Goal: Task Accomplishment & Management: Use online tool/utility

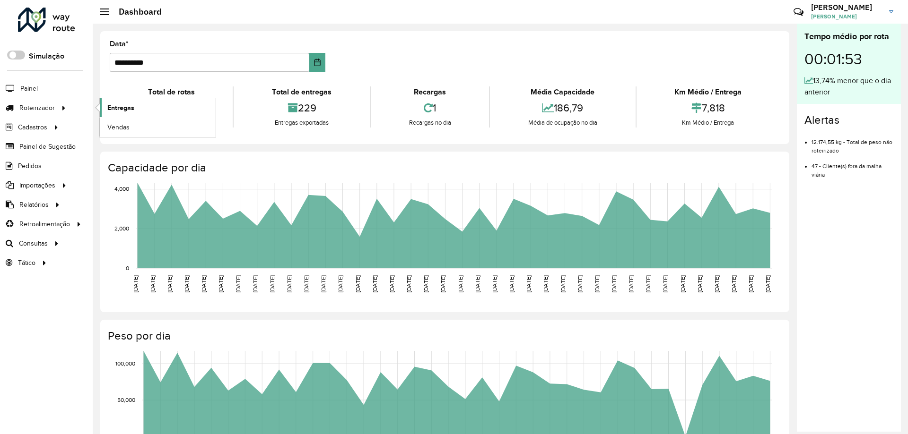
click at [123, 111] on span "Entregas" at bounding box center [120, 108] width 27 height 10
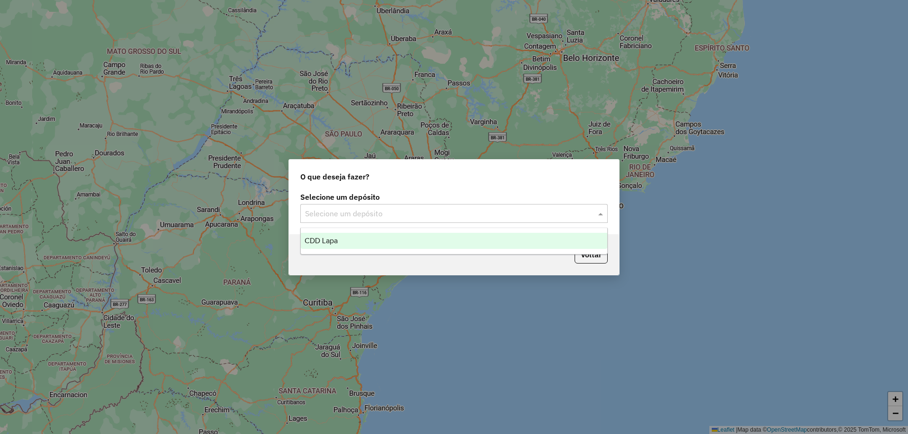
click at [519, 214] on input "text" at bounding box center [444, 213] width 279 height 11
click at [409, 244] on div "CDD Lapa" at bounding box center [454, 241] width 306 height 16
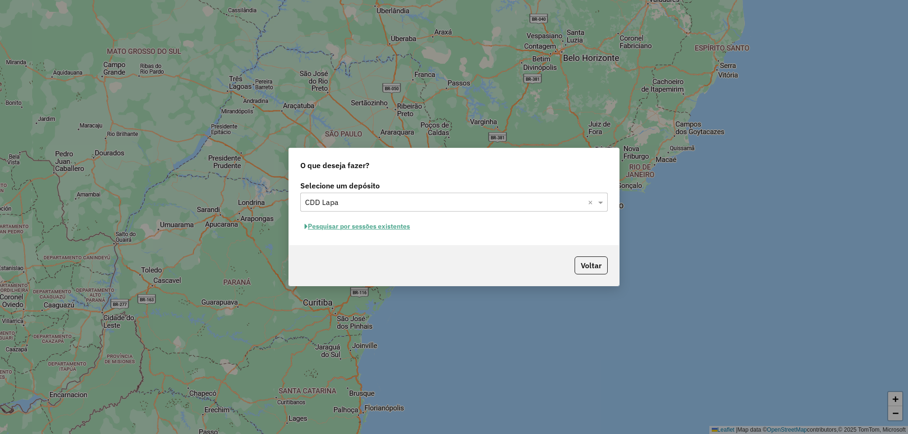
click at [373, 221] on button "Pesquisar por sessões existentes" at bounding box center [357, 226] width 114 height 15
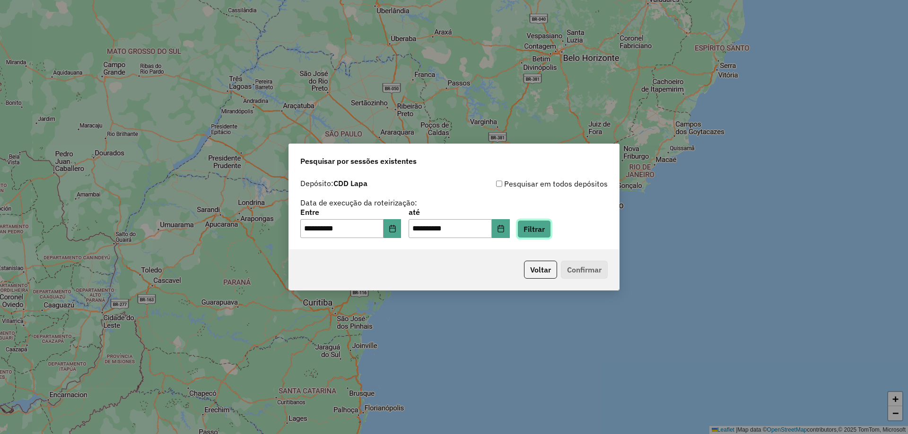
click at [551, 222] on button "Filtrar" at bounding box center [534, 229] width 34 height 18
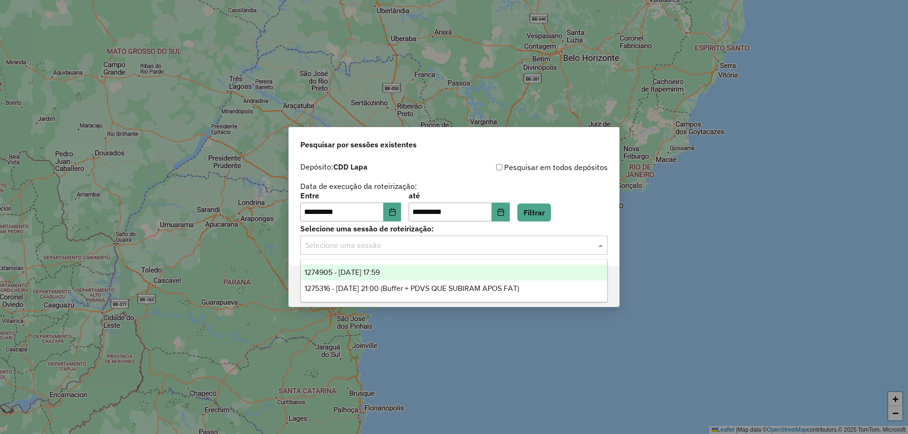
click at [485, 252] on div "Selecione uma sessão" at bounding box center [453, 245] width 307 height 19
click at [408, 268] on div "1274905 - 13/09/2025 17:59" at bounding box center [454, 273] width 306 height 16
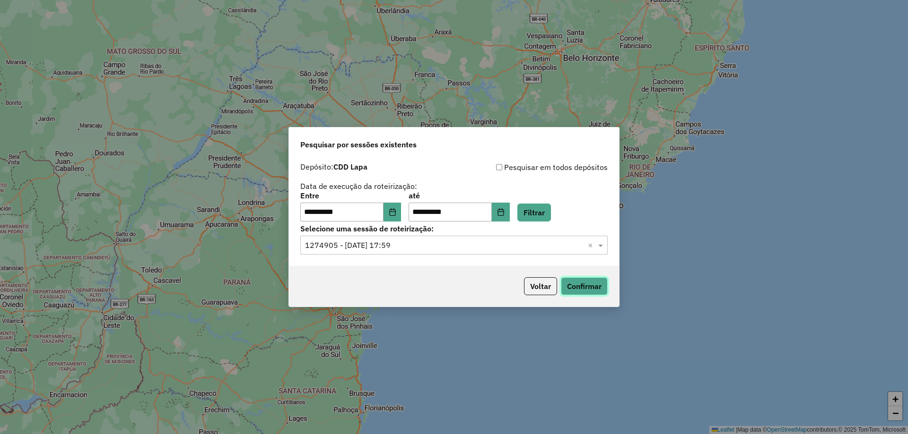
click at [601, 286] on button "Confirmar" at bounding box center [584, 286] width 47 height 18
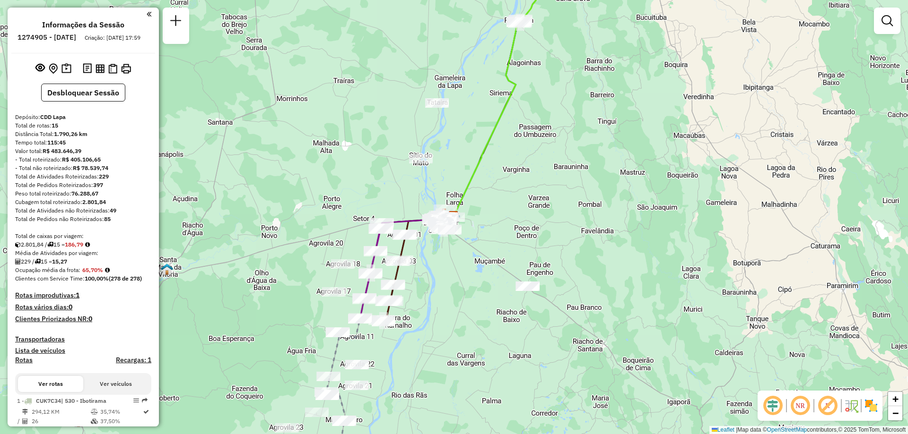
scroll to position [142, 0]
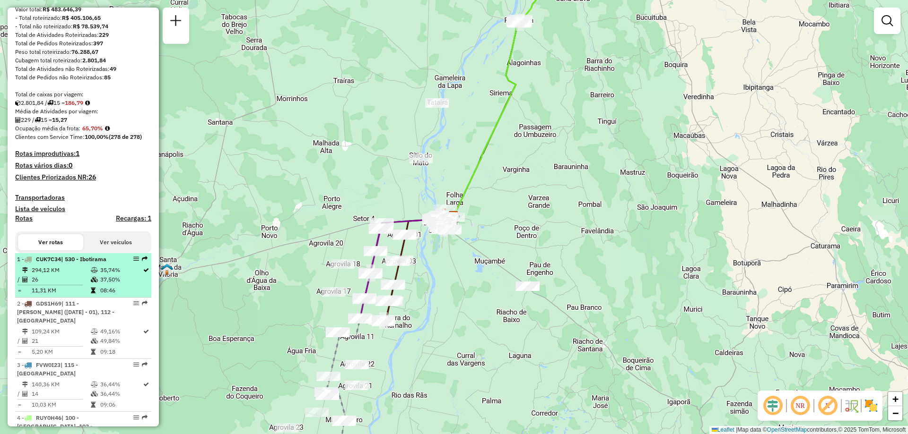
click at [134, 262] on em at bounding box center [136, 259] width 6 height 6
select select "**********"
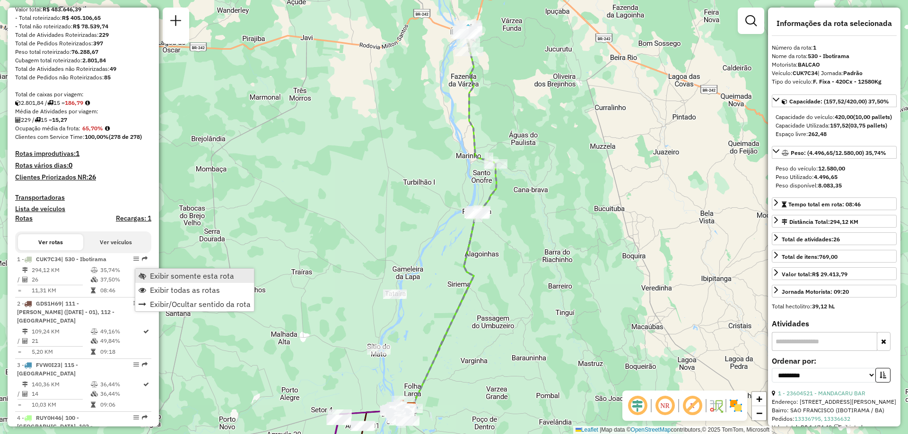
click at [146, 271] on link "Exibir somente esta rota" at bounding box center [194, 276] width 119 height 14
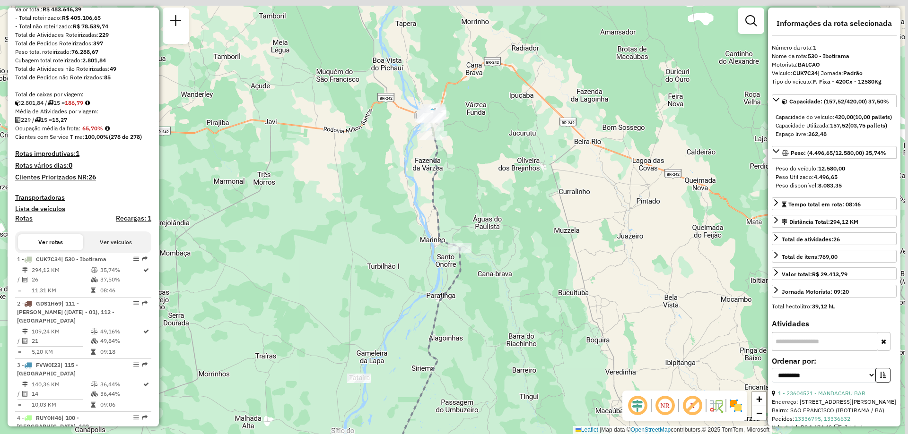
drag, startPoint x: 552, startPoint y: 33, endPoint x: 481, endPoint y: 119, distance: 111.6
click at [515, 116] on div "Janela de atendimento Grade de atendimento Capacidade Transportadoras Veículos …" at bounding box center [454, 217] width 908 height 434
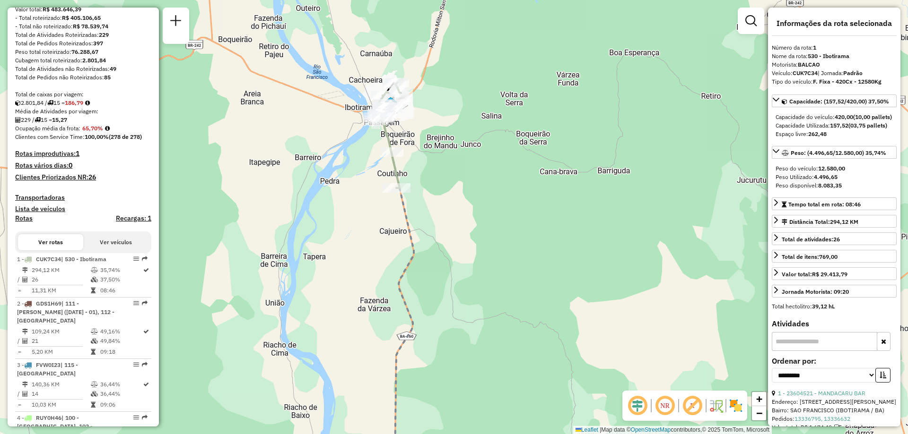
drag, startPoint x: 414, startPoint y: 125, endPoint x: 468, endPoint y: 161, distance: 65.2
click at [468, 161] on div "Janela de atendimento Grade de atendimento Capacidade Transportadoras Veículos …" at bounding box center [454, 217] width 908 height 434
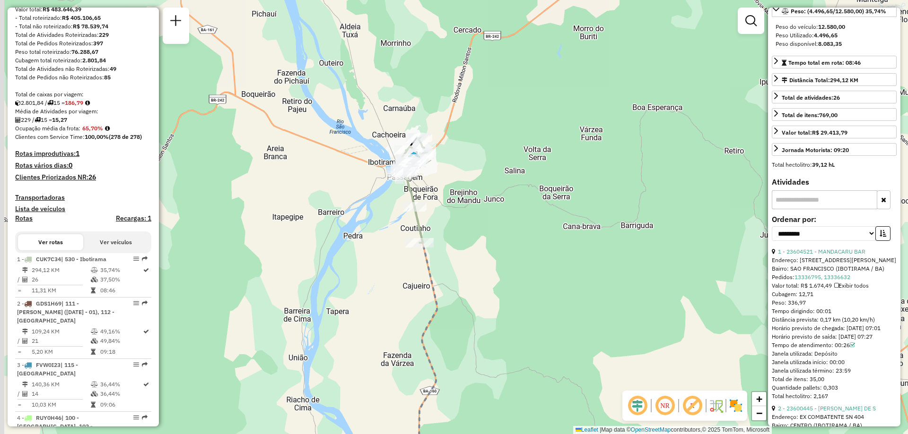
drag, startPoint x: 489, startPoint y: 147, endPoint x: 504, endPoint y: 196, distance: 51.3
click at [504, 195] on div "Janela de atendimento Grade de atendimento Capacidade Transportadoras Veículos …" at bounding box center [454, 217] width 908 height 434
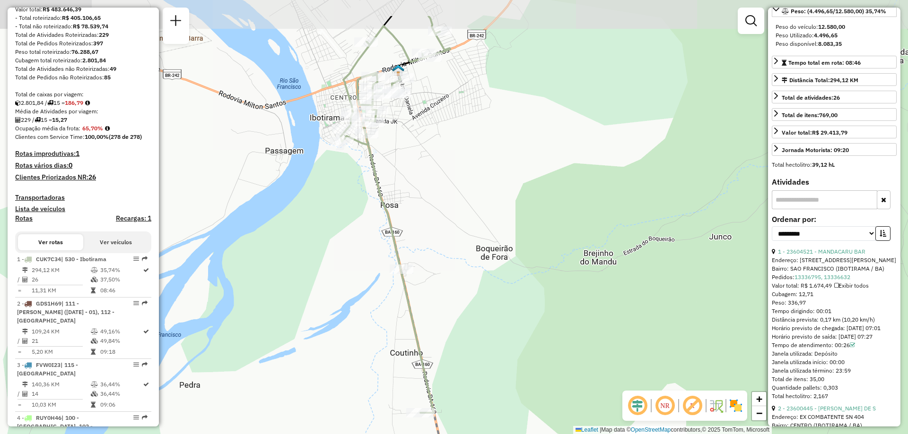
drag, startPoint x: 493, startPoint y: 263, endPoint x: 502, endPoint y: 269, distance: 10.2
click at [511, 280] on div "Janela de atendimento Grade de atendimento Capacidade Transportadoras Veículos …" at bounding box center [454, 217] width 908 height 434
